Goal: Task Accomplishment & Management: Manage account settings

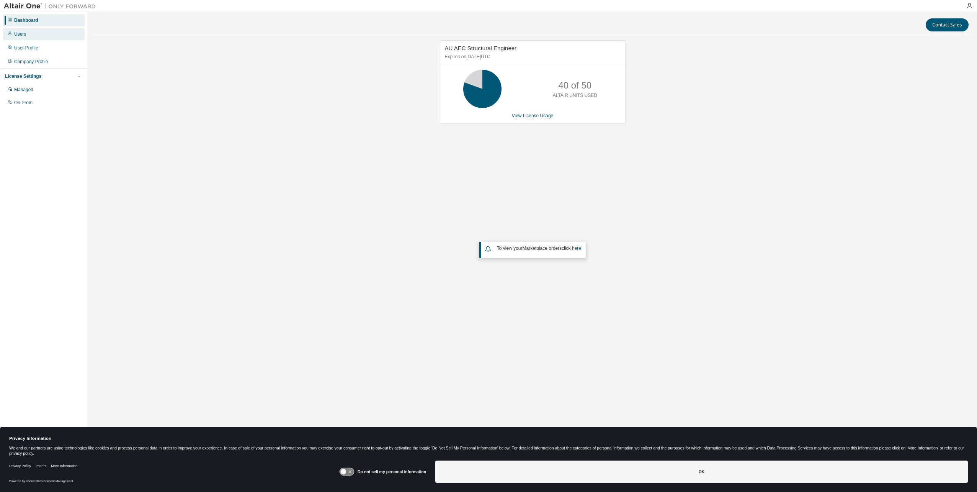
click at [25, 37] on div "Users" at bounding box center [44, 34] width 82 height 12
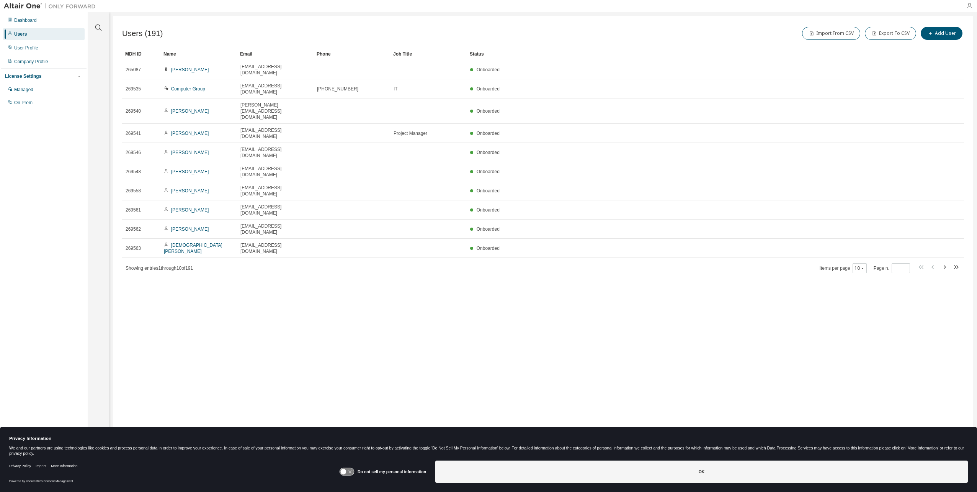
click at [968, 8] on icon "button" at bounding box center [969, 6] width 6 height 6
click at [96, 31] on icon "button" at bounding box center [98, 27] width 9 height 9
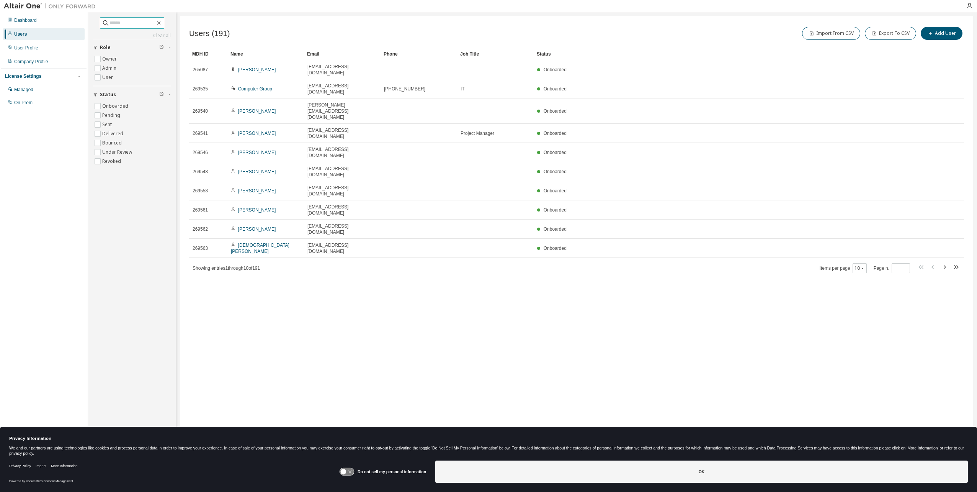
click at [102, 26] on icon at bounding box center [106, 23] width 8 height 8
click at [110, 23] on input "text" at bounding box center [133, 23] width 46 height 8
type input "********"
